Goal: Register for event/course

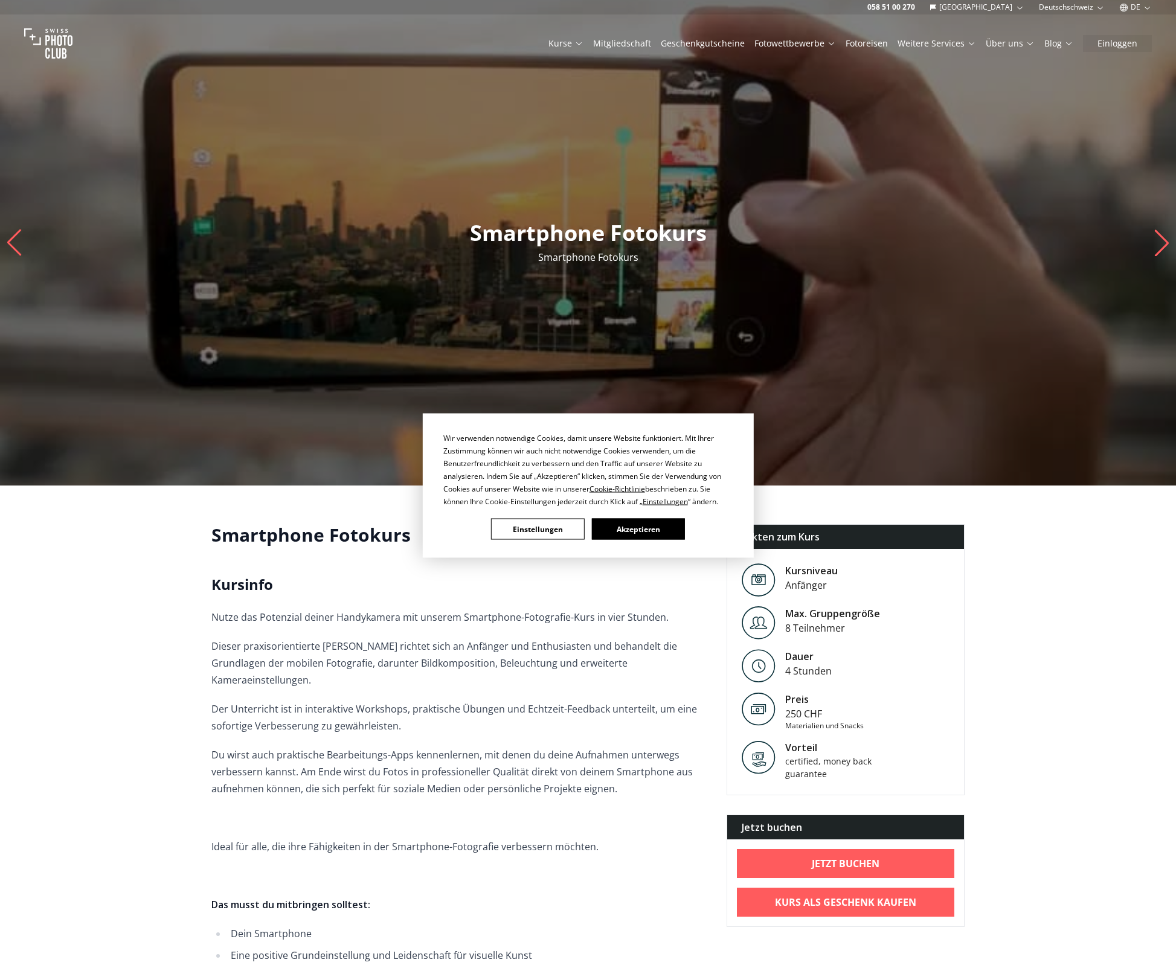
click at [637, 523] on button "Akzeptieren" at bounding box center [637, 529] width 93 height 21
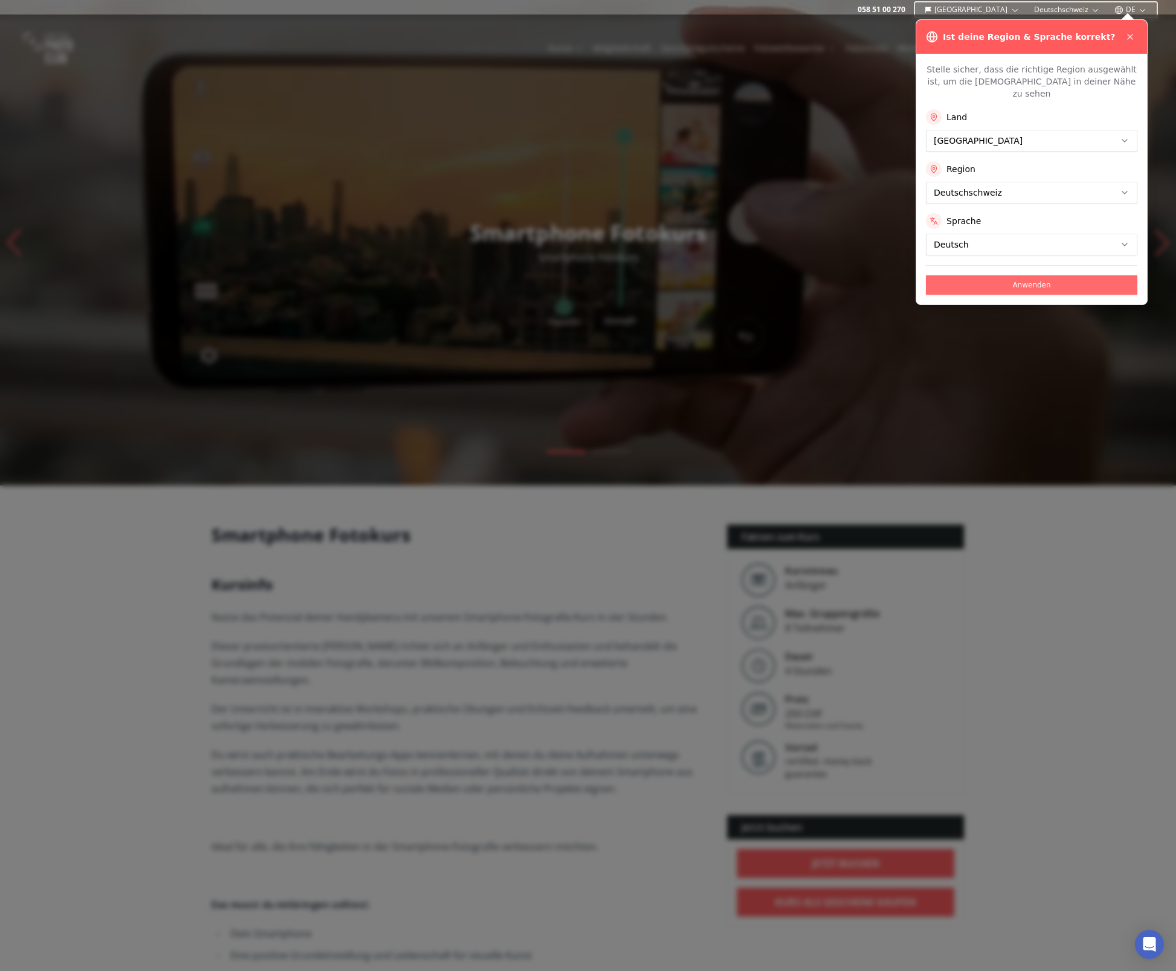
click at [1010, 275] on button "Anwenden" at bounding box center [1031, 284] width 211 height 19
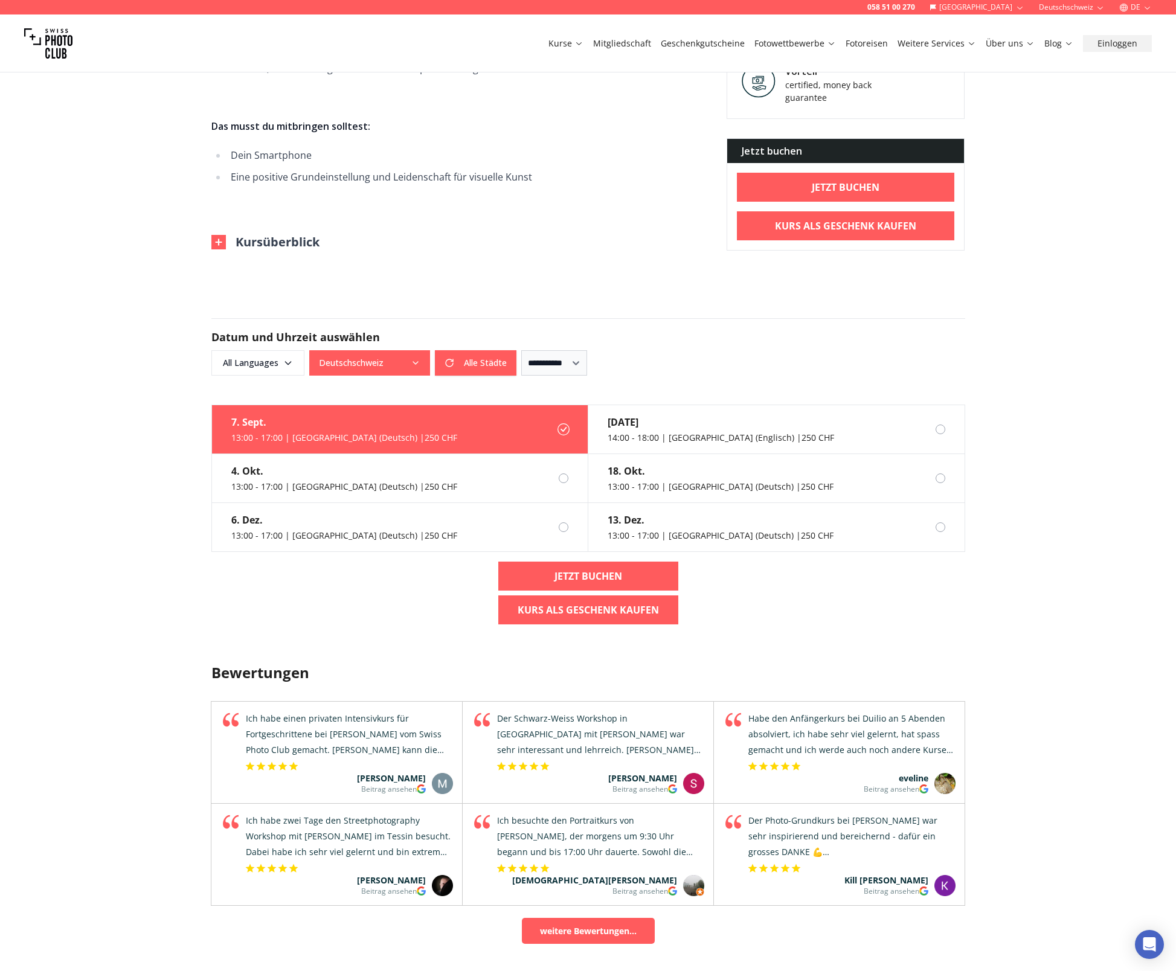
scroll to position [785, 0]
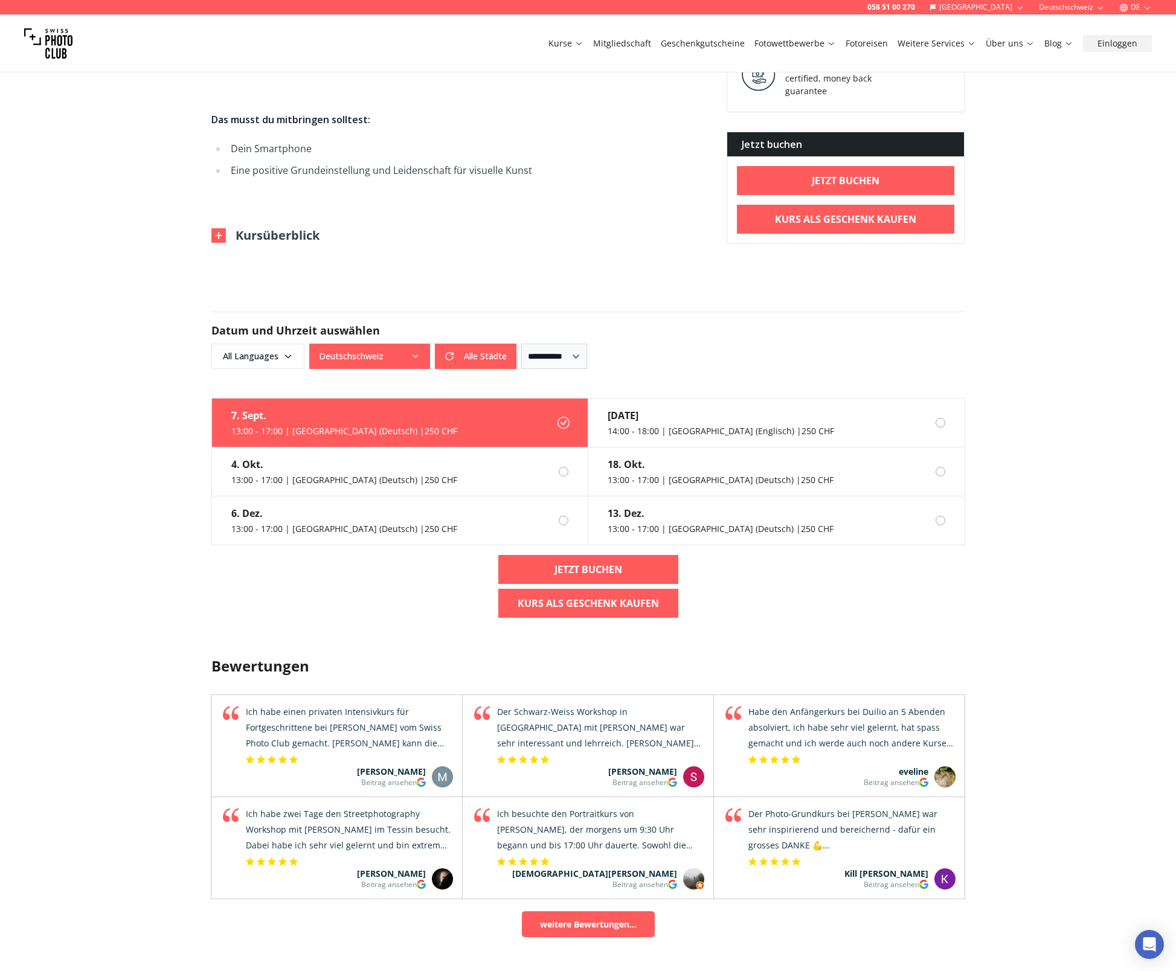
click at [224, 228] on img at bounding box center [218, 235] width 14 height 14
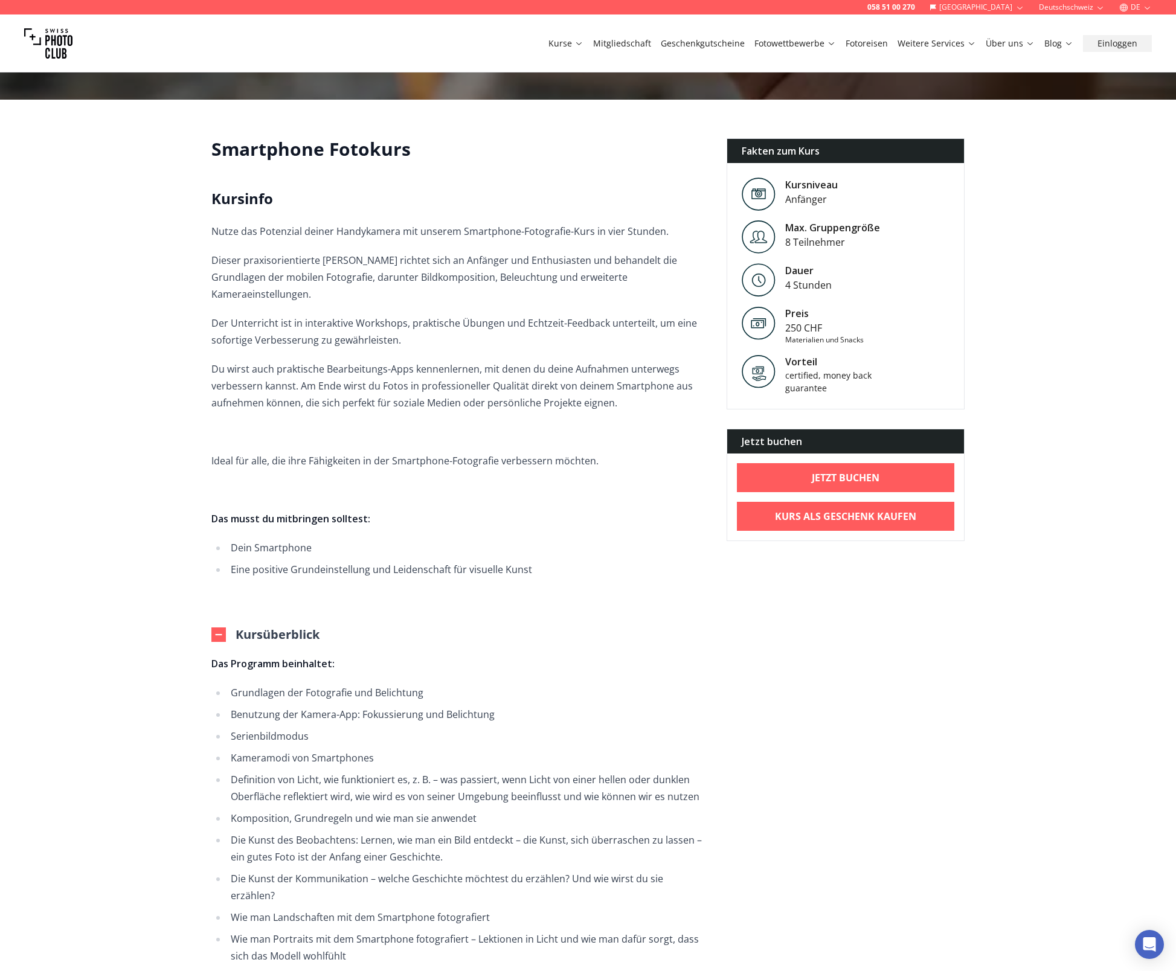
scroll to position [0, 0]
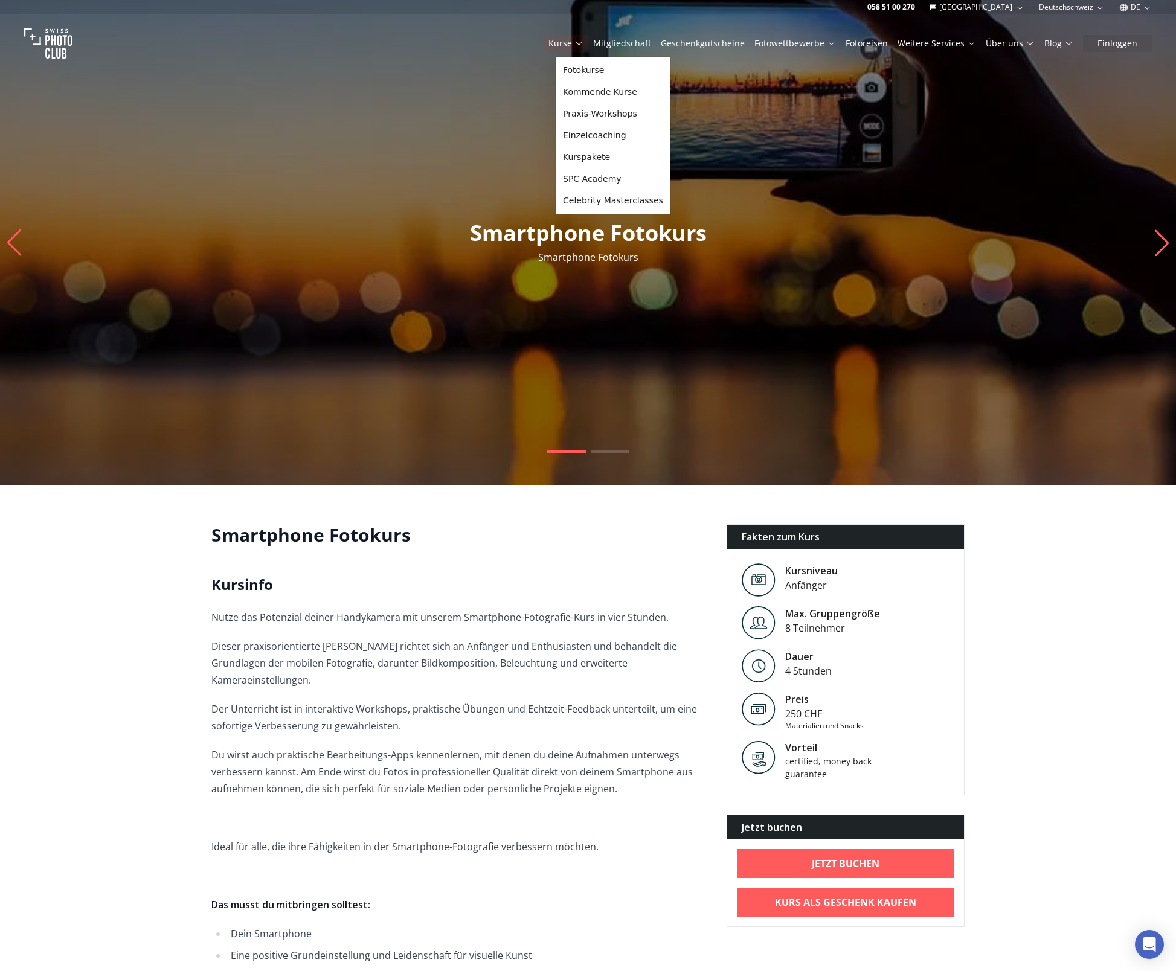
click at [583, 41] on link "Kurse" at bounding box center [566, 43] width 35 height 12
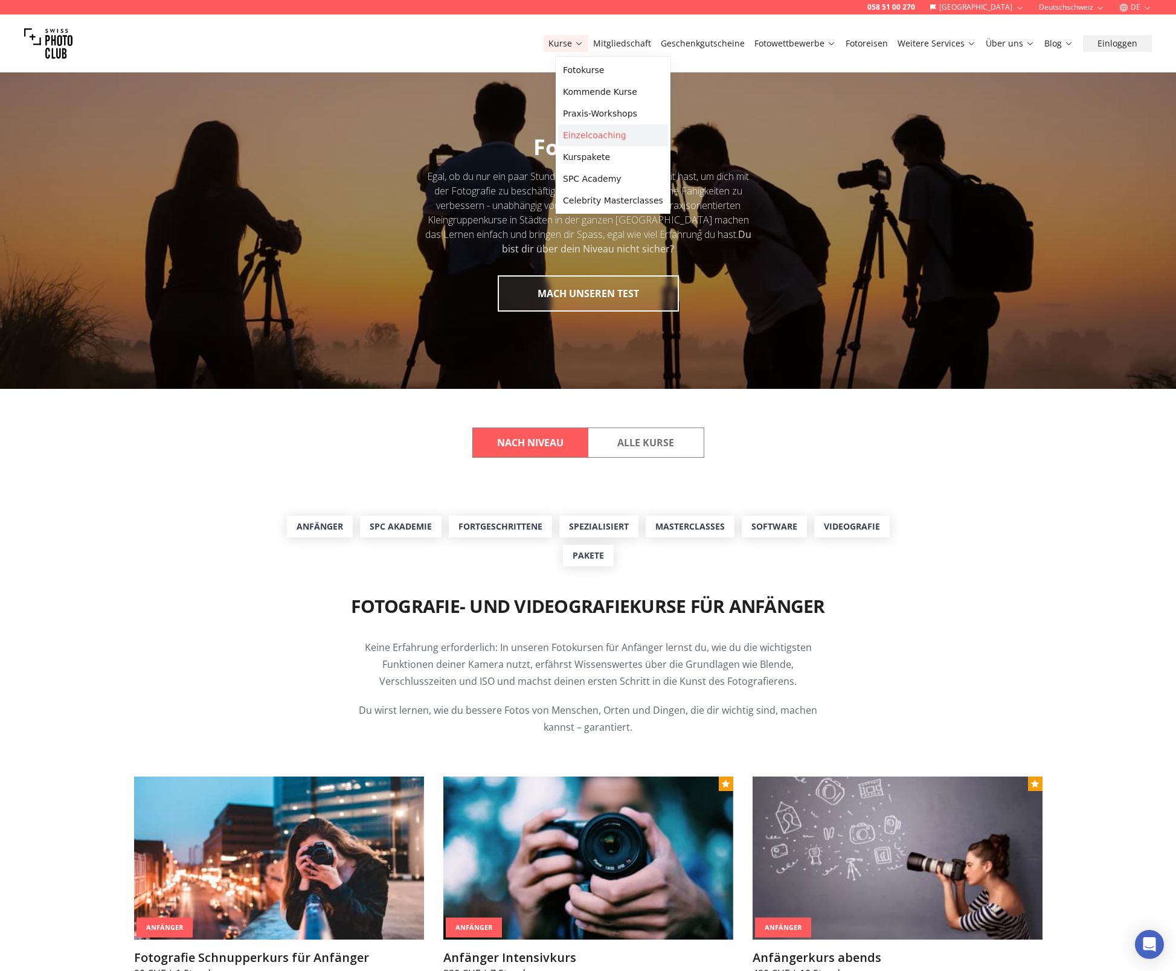
click at [582, 134] on link "Einzelcoaching" at bounding box center [613, 135] width 110 height 22
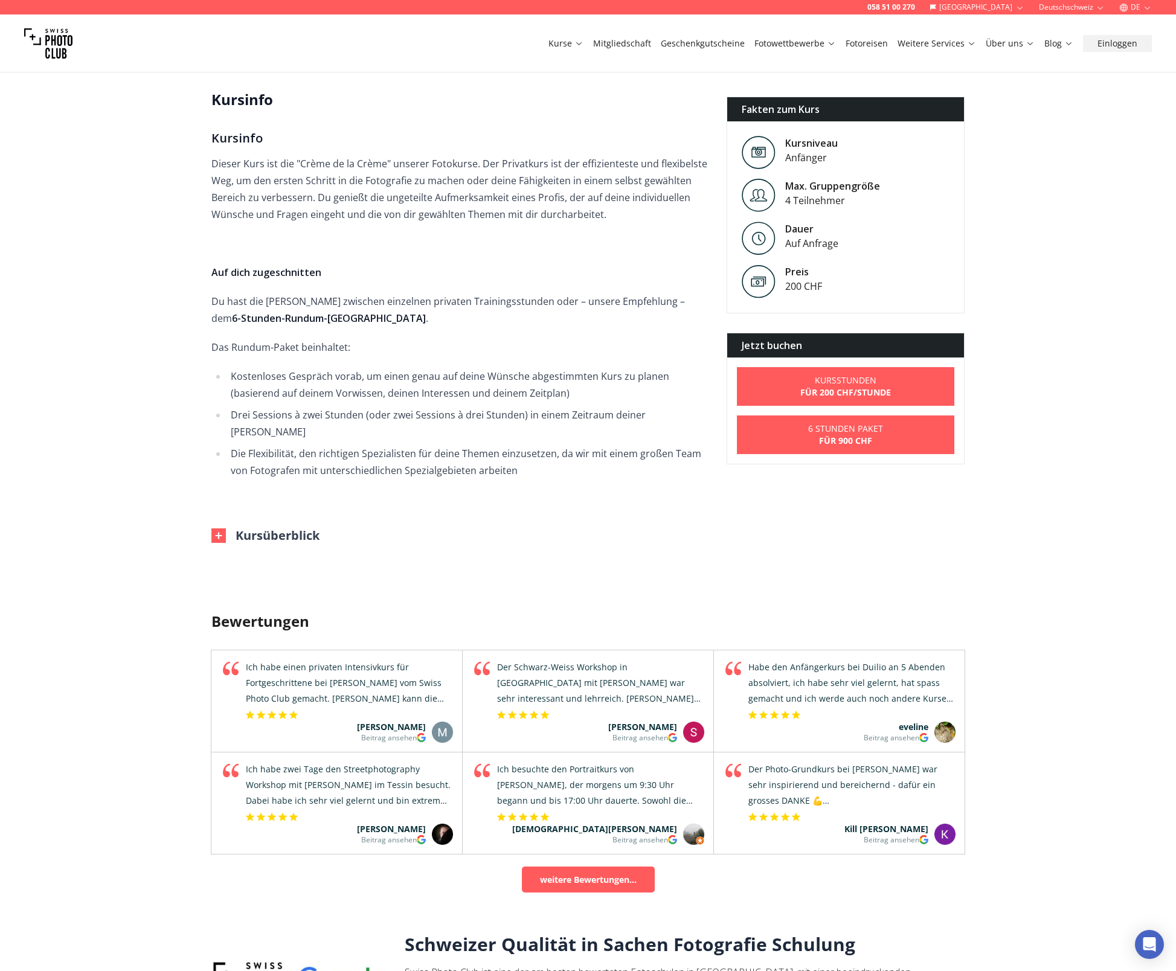
scroll to position [544, 0]
click at [218, 528] on img at bounding box center [218, 535] width 14 height 14
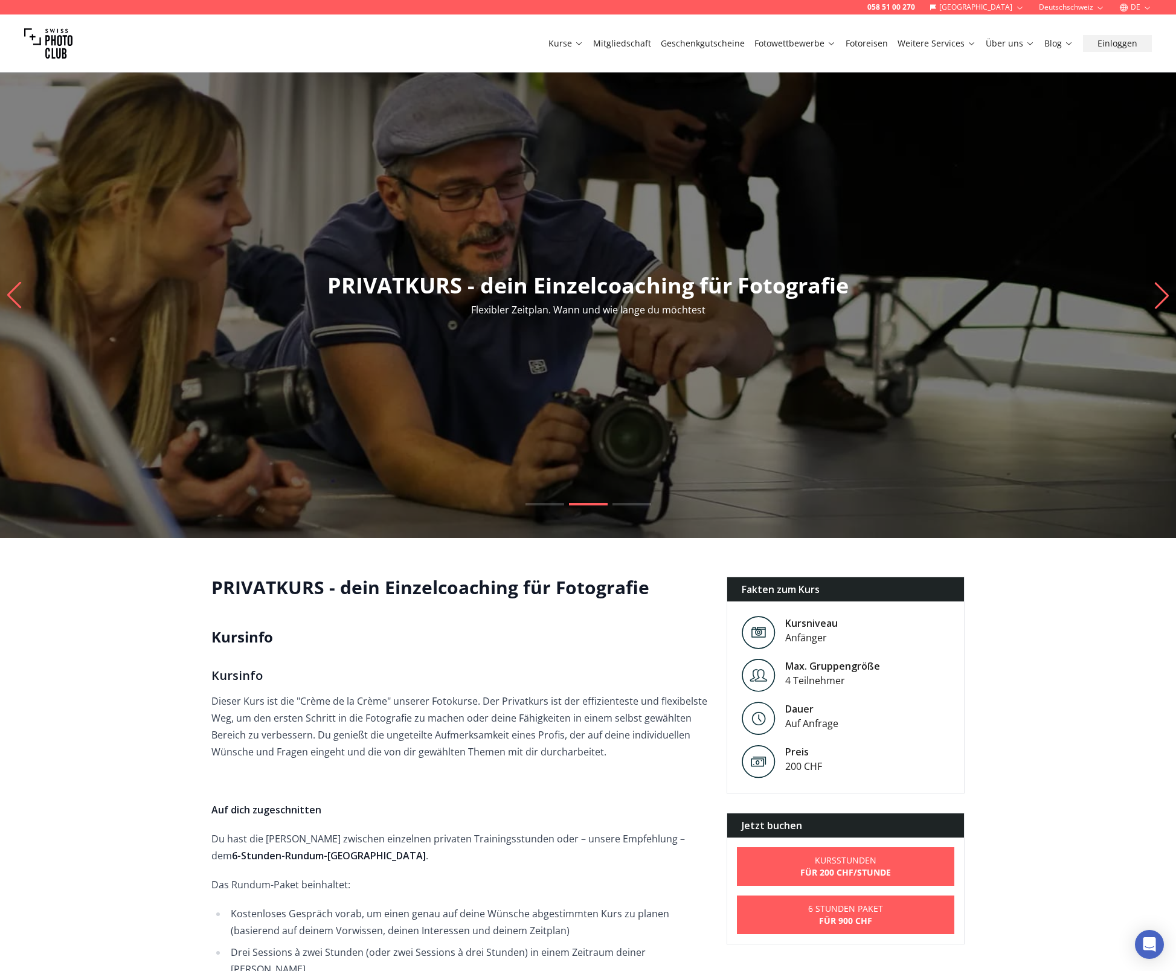
scroll to position [0, 0]
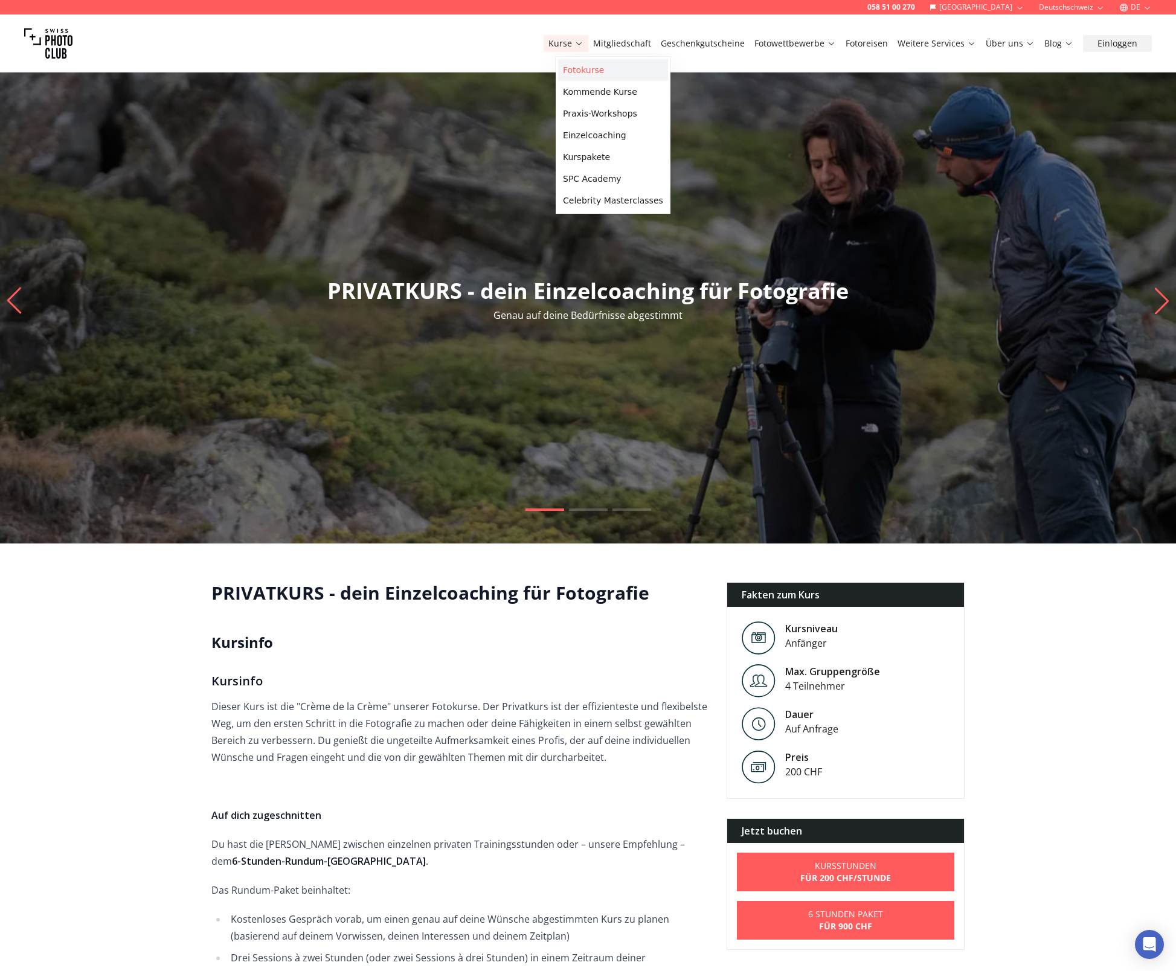
click at [573, 73] on link "Fotokurse" at bounding box center [613, 70] width 110 height 22
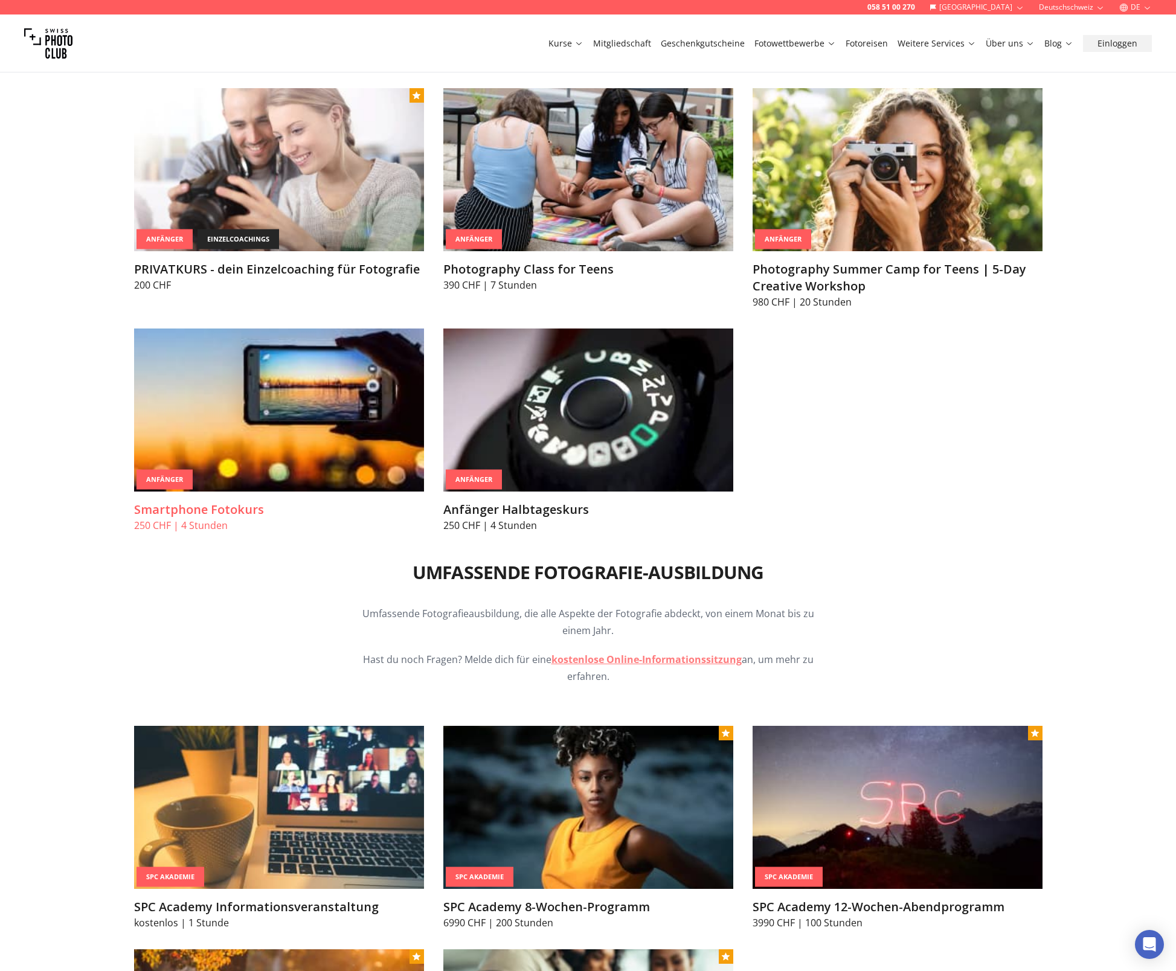
scroll to position [906, 0]
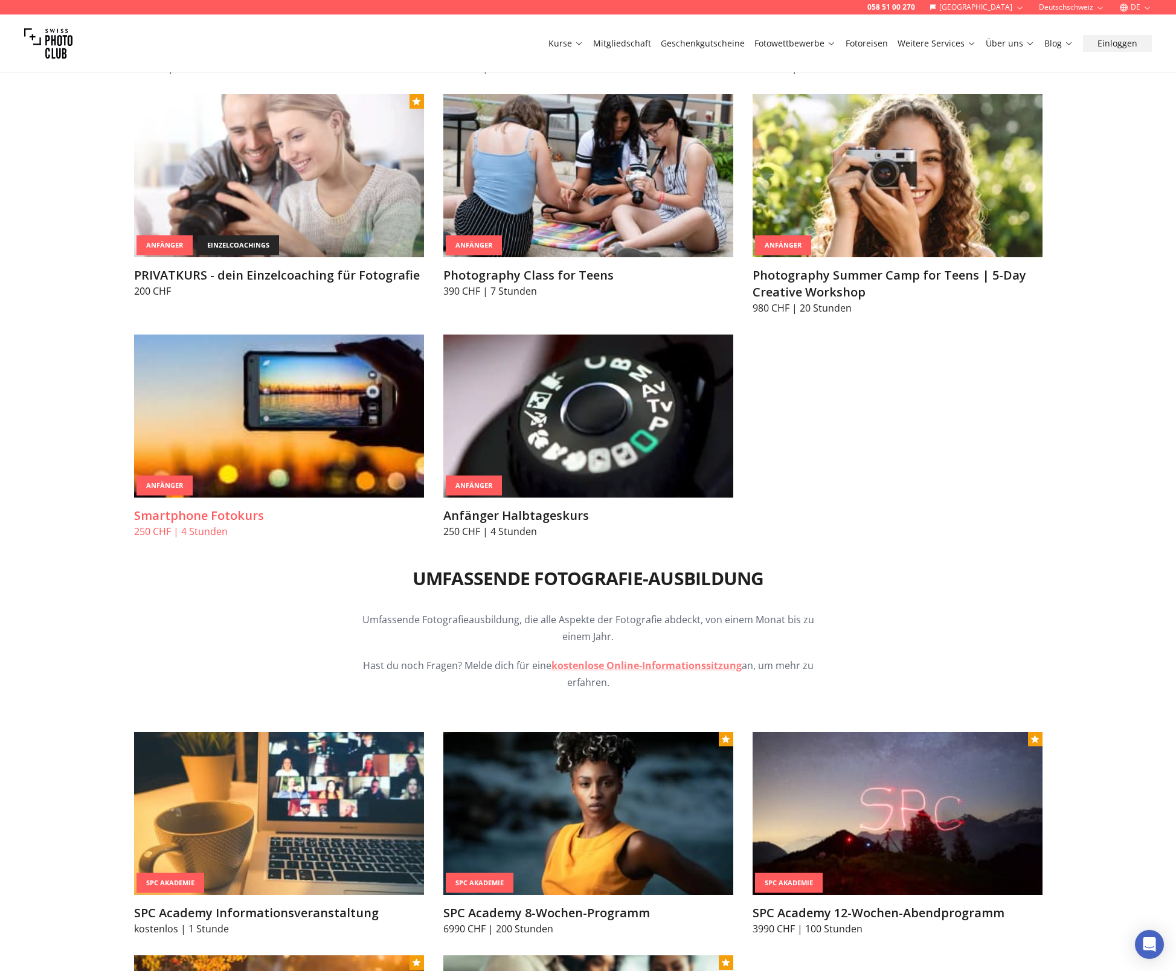
click at [260, 395] on img at bounding box center [279, 416] width 290 height 163
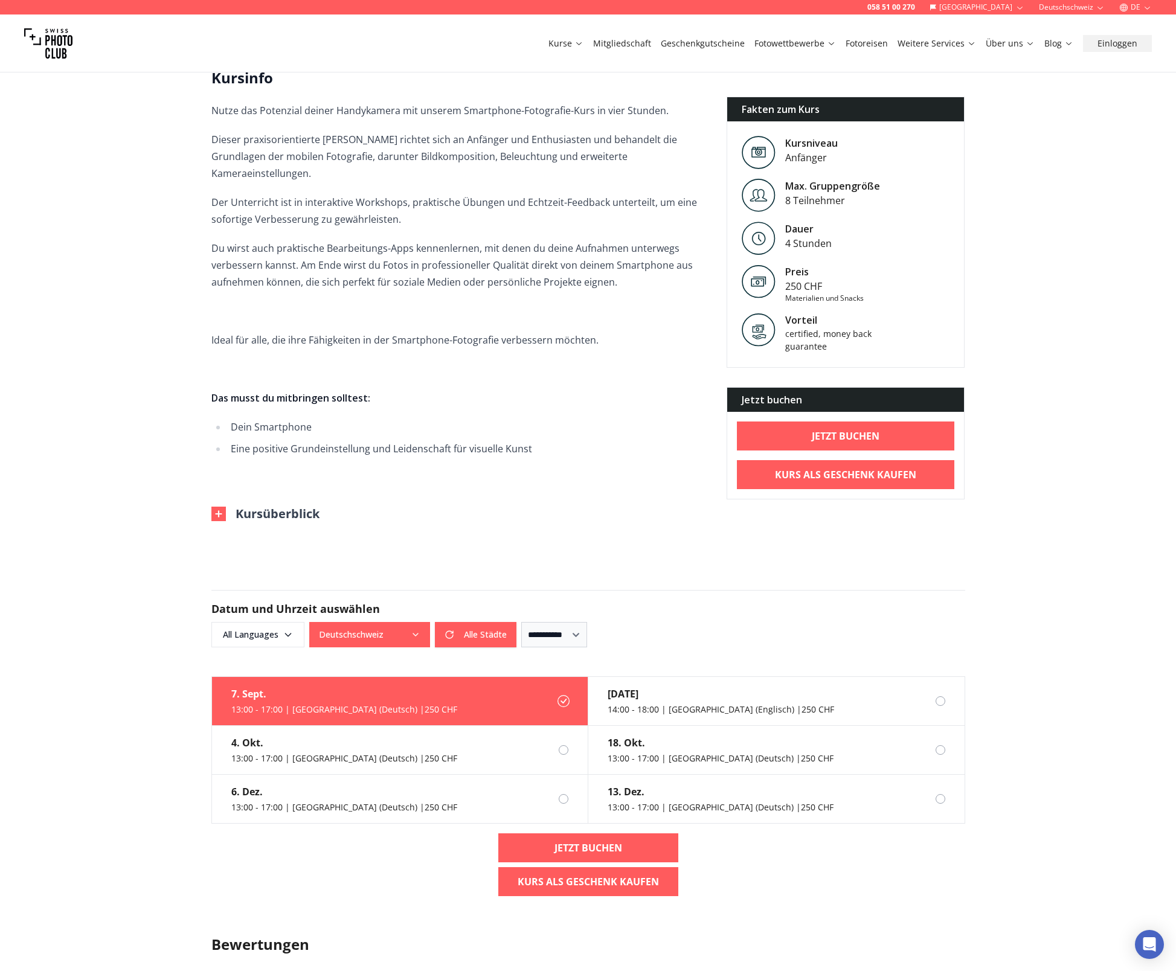
scroll to position [665, 0]
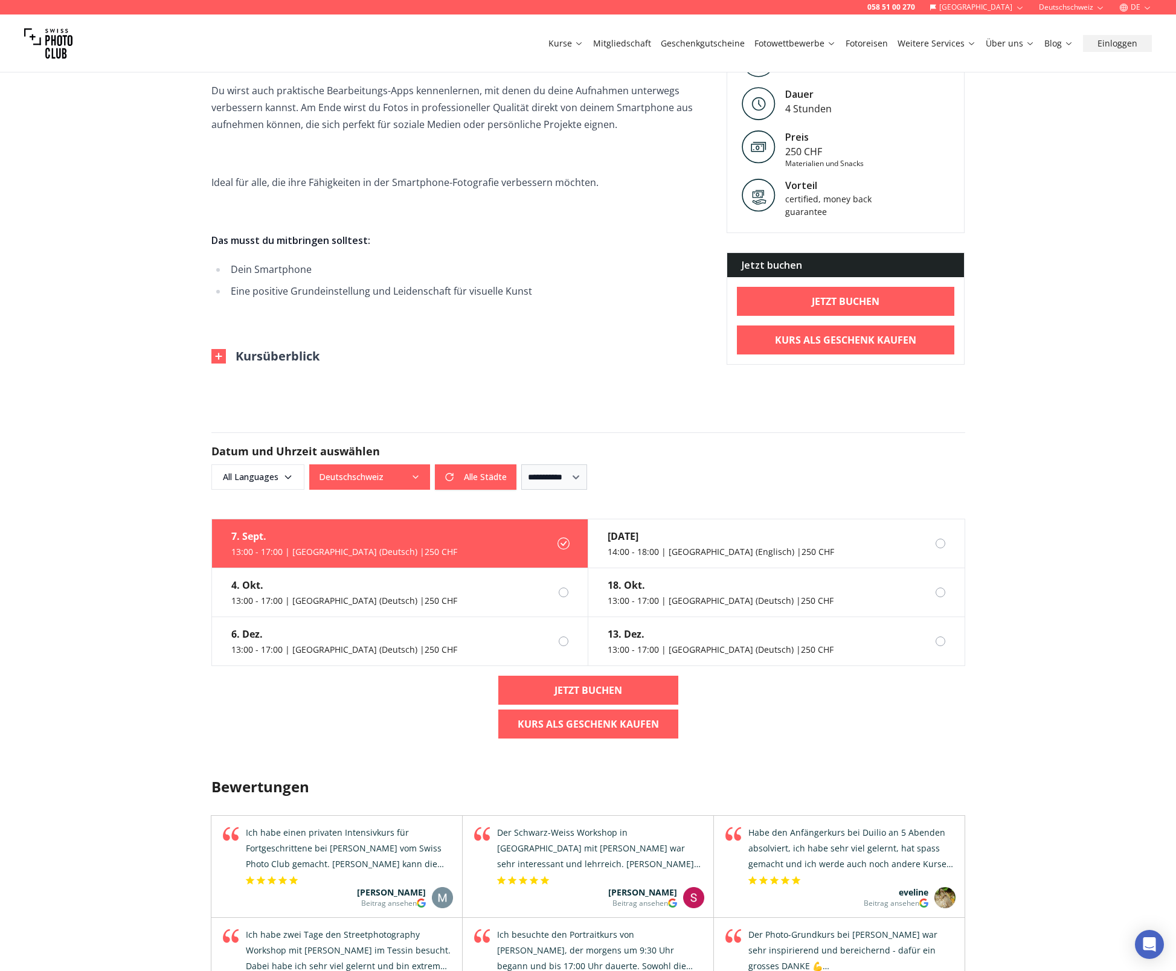
click at [478, 465] on button "Alle Städte" at bounding box center [476, 477] width 82 height 25
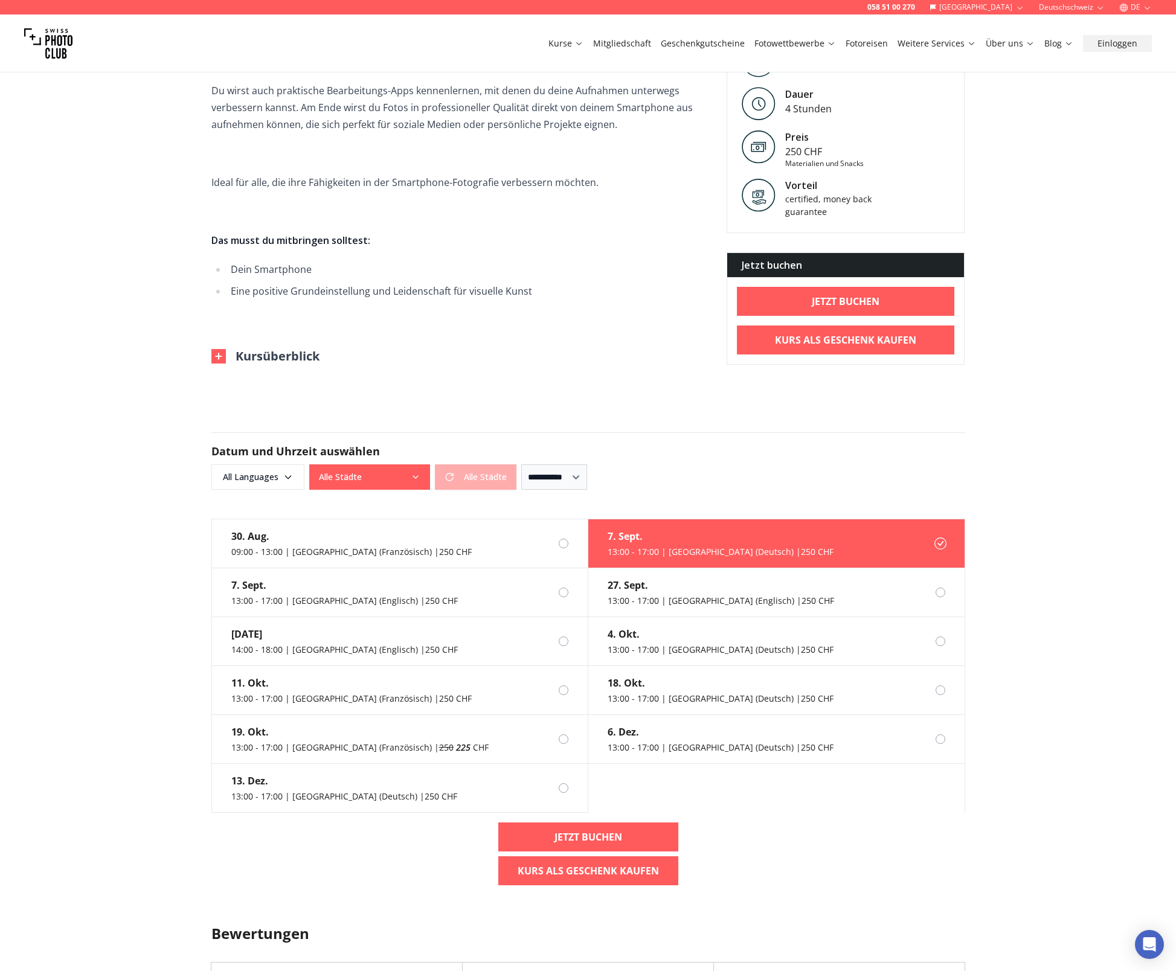
click at [478, 465] on div "Alle Städte Alle Städte" at bounding box center [412, 477] width 207 height 25
click at [520, 384] on div "058 51 00 270 Schweiz Deutschschweiz DE Kurse Mitgliedschaft Geschenkgutscheine…" at bounding box center [588, 634] width 1176 height 2599
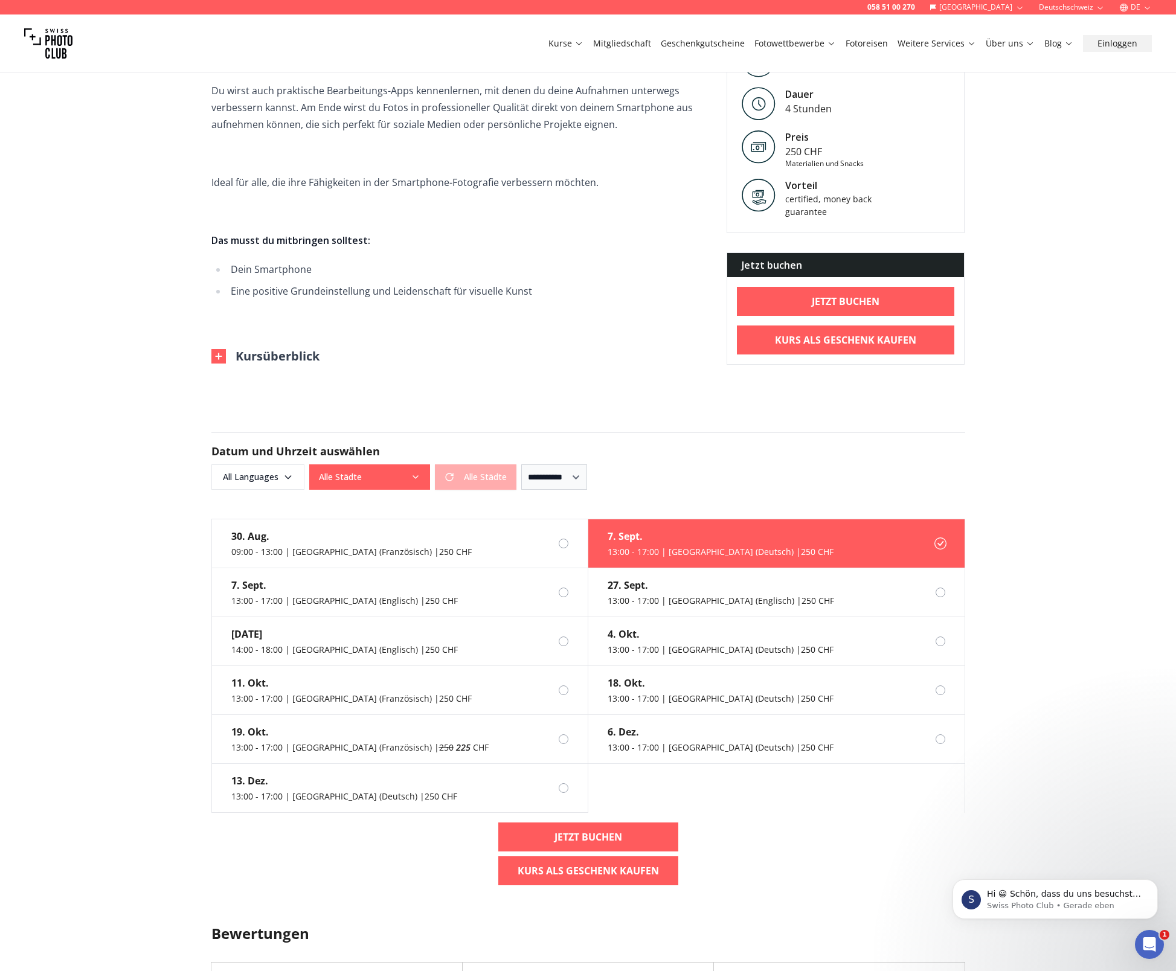
scroll to position [0, 0]
